Goal: Task Accomplishment & Management: Use online tool/utility

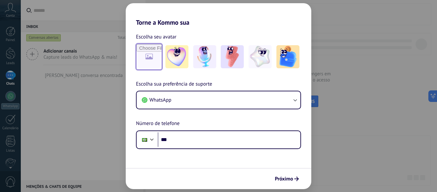
click at [147, 61] on input "file" at bounding box center [149, 56] width 25 height 25
type input "**********"
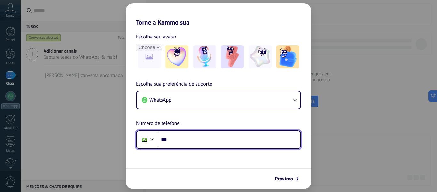
click at [233, 137] on input "***" at bounding box center [229, 139] width 143 height 15
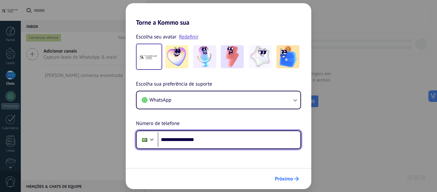
type input "**********"
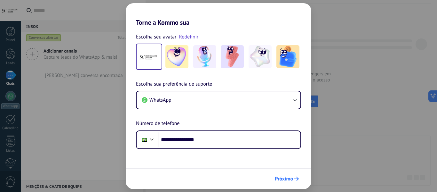
click at [285, 180] on span "Próximo" at bounding box center [284, 178] width 18 height 4
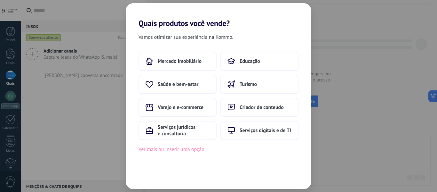
click at [175, 153] on button "Ver mais ou inserir uma opção" at bounding box center [171, 149] width 66 height 8
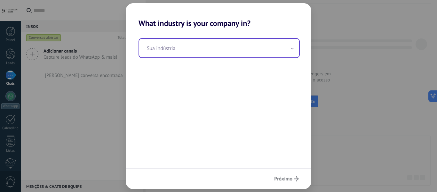
click at [188, 51] on input "text" at bounding box center [219, 48] width 160 height 19
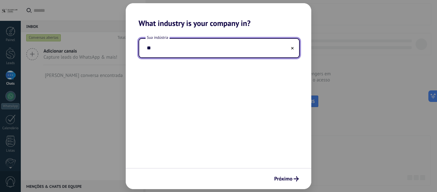
type input "*"
type input "*********"
click at [281, 176] on span "Próximo" at bounding box center [283, 178] width 18 height 4
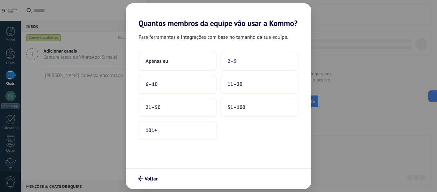
click at [236, 61] on span "2–5" at bounding box center [231, 61] width 9 height 6
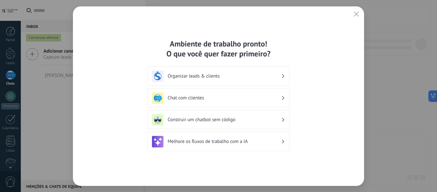
click at [205, 97] on h3 "Chat com clientes" at bounding box center [225, 98] width 114 height 6
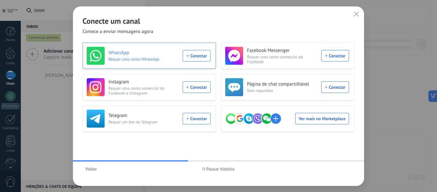
click at [200, 57] on div "WhatsApp Requer uma conta WhatsApp Conectar" at bounding box center [149, 56] width 124 height 18
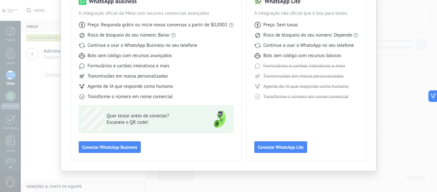
scroll to position [27, 0]
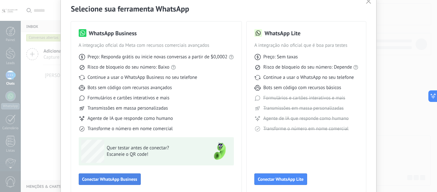
click at [130, 179] on span "Conectar WhatsApp Business" at bounding box center [109, 178] width 55 height 4
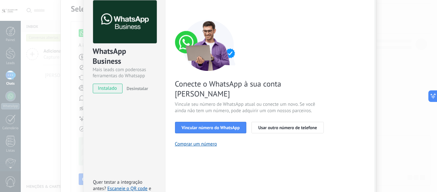
scroll to position [64, 0]
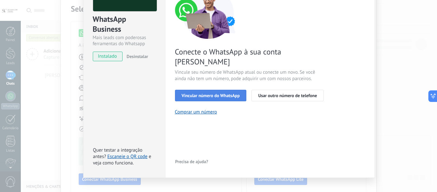
click at [197, 93] on span "Vincular número do WhatsApp" at bounding box center [211, 95] width 58 height 4
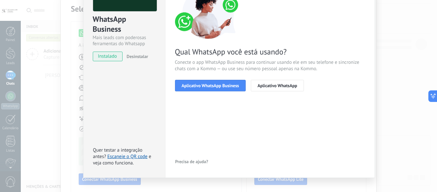
scroll to position [32, 0]
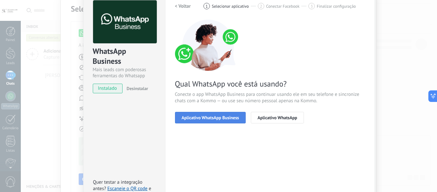
click at [212, 117] on span "Aplicativo WhatsApp Business" at bounding box center [210, 117] width 57 height 4
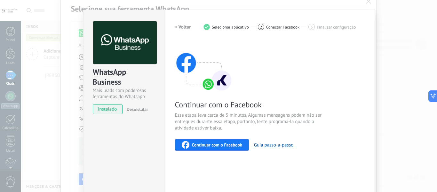
scroll to position [0, 0]
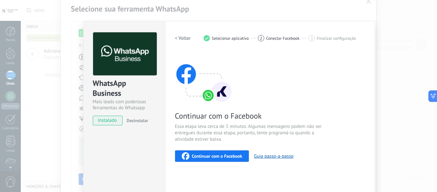
click at [185, 36] on h2 "< Voltar" at bounding box center [183, 38] width 16 height 6
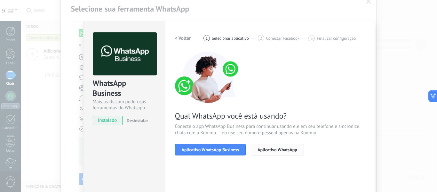
click at [268, 150] on span "Aplicativo WhatsApp" at bounding box center [277, 149] width 40 height 4
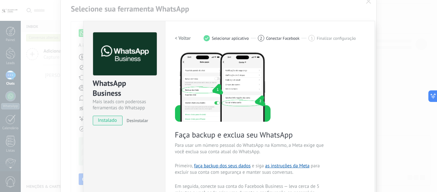
click at [181, 37] on h2 "< Voltar" at bounding box center [183, 38] width 16 height 6
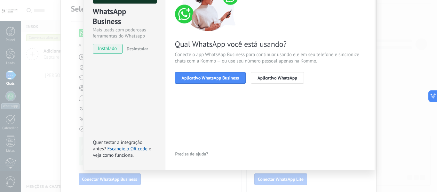
scroll to position [74, 0]
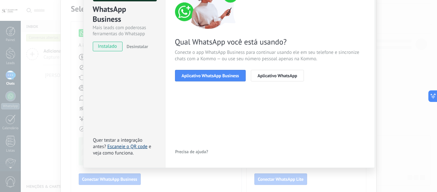
click at [135, 146] on link "Escaneie o QR code" at bounding box center [127, 146] width 40 height 6
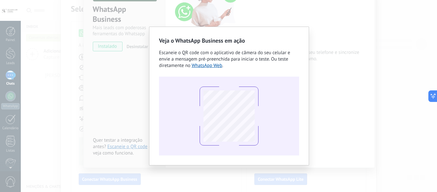
click at [325, 140] on div "Veja o WhatsApp Business em ação Escaneie o QR code com o aplicativo de câmera …" at bounding box center [229, 96] width 416 height 192
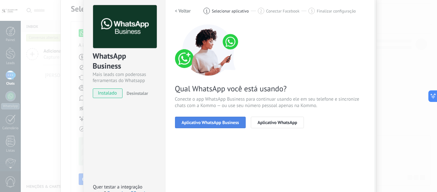
scroll to position [42, 0]
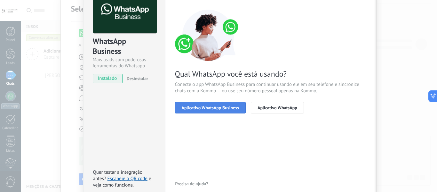
click at [208, 107] on span "Aplicativo WhatsApp Business" at bounding box center [210, 107] width 57 height 4
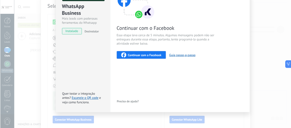
scroll to position [74, 0]
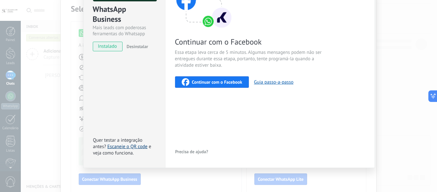
click at [123, 146] on link "Escaneie o QR code" at bounding box center [127, 146] width 40 height 6
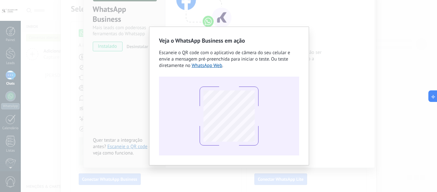
click at [293, 110] on div at bounding box center [229, 115] width 140 height 79
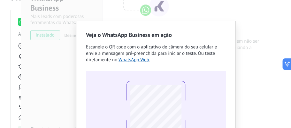
scroll to position [21, 0]
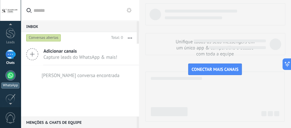
click at [12, 74] on div at bounding box center [10, 75] width 10 height 10
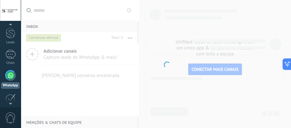
scroll to position [41, 0]
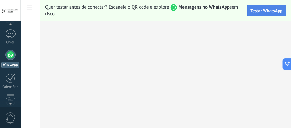
click at [264, 9] on span "Testar WhatsApp" at bounding box center [267, 11] width 32 height 6
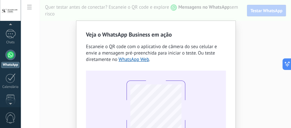
scroll to position [0, 0]
click at [125, 59] on link "WhatsApp Web" at bounding box center [134, 60] width 31 height 6
